Goal: Find specific page/section: Find specific page/section

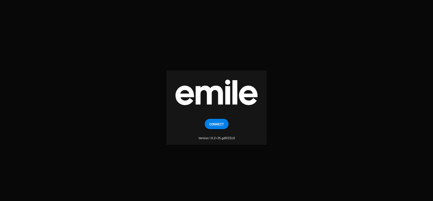
click at [210, 122] on span "Connect" at bounding box center [216, 124] width 15 height 10
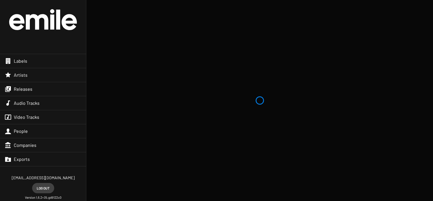
click at [39, 91] on div "Releases" at bounding box center [43, 89] width 86 height 14
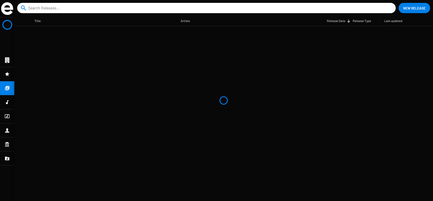
click at [69, 13] on input at bounding box center [207, 8] width 359 height 10
click at [67, 9] on input at bounding box center [207, 8] width 359 height 10
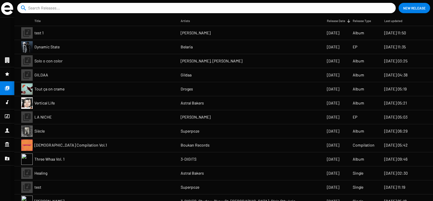
click at [99, 8] on input at bounding box center [207, 8] width 359 height 10
click at [223, 51] on mat-cell "Belaria" at bounding box center [254, 47] width 146 height 14
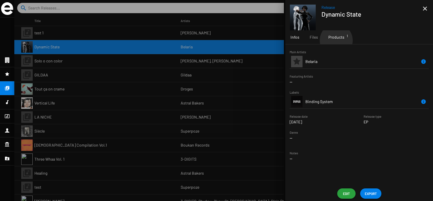
click at [336, 40] on div "Products 1" at bounding box center [336, 37] width 26 height 14
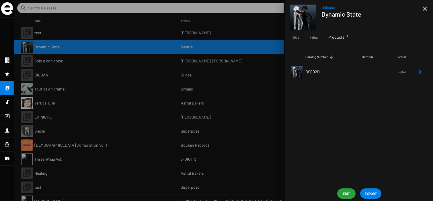
click at [332, 72] on td "BS002D" at bounding box center [334, 72] width 57 height 14
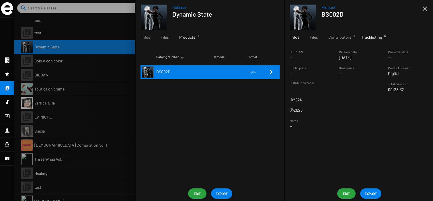
click at [379, 32] on div "Tracklisting 6" at bounding box center [372, 37] width 31 height 14
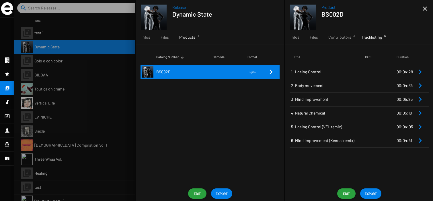
click at [342, 74] on span "Losing Control" at bounding box center [330, 72] width 70 height 6
